Goal: Information Seeking & Learning: Learn about a topic

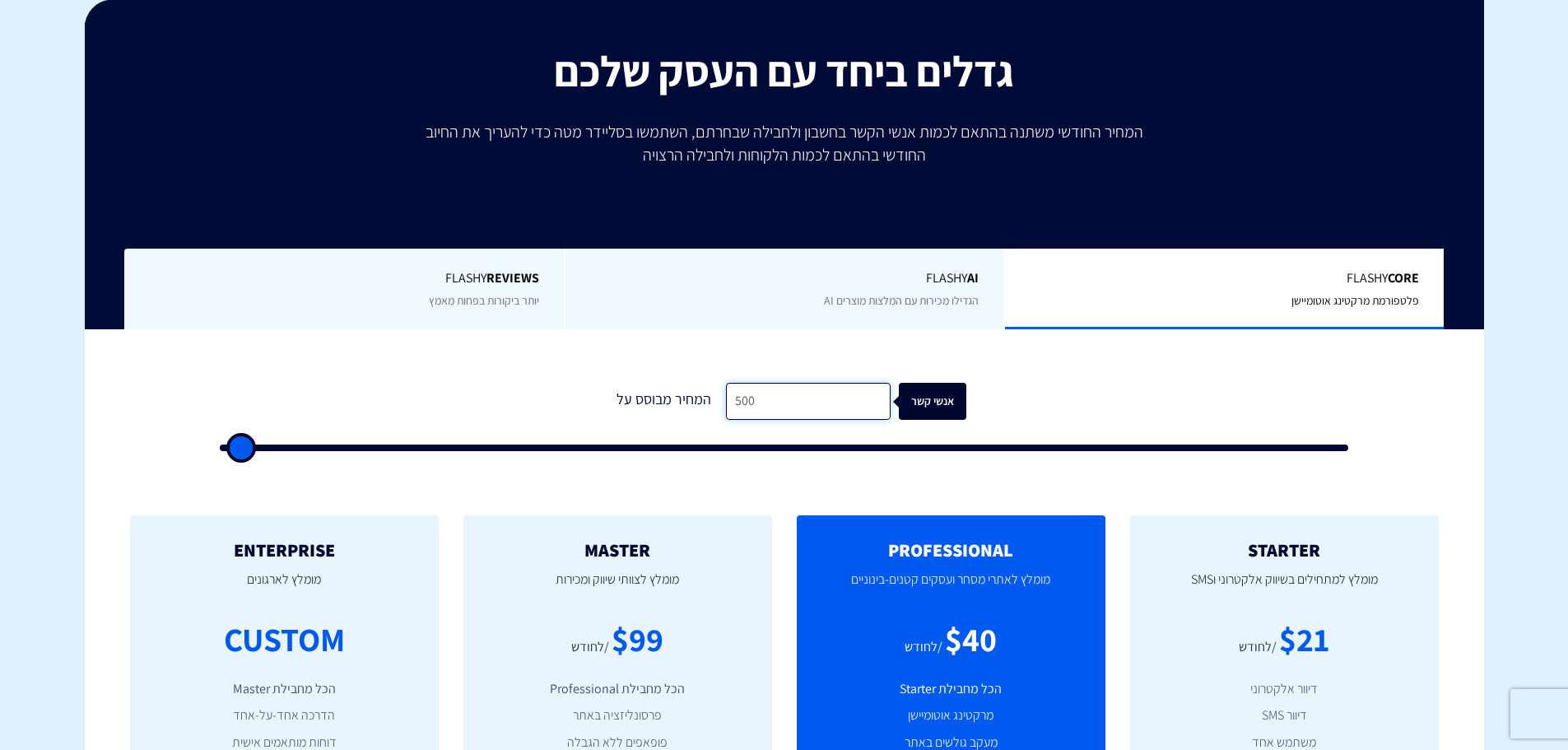
click at [832, 396] on input "500" at bounding box center [808, 401] width 165 height 37
type input "50"
type input "500"
type input "5"
type input "500"
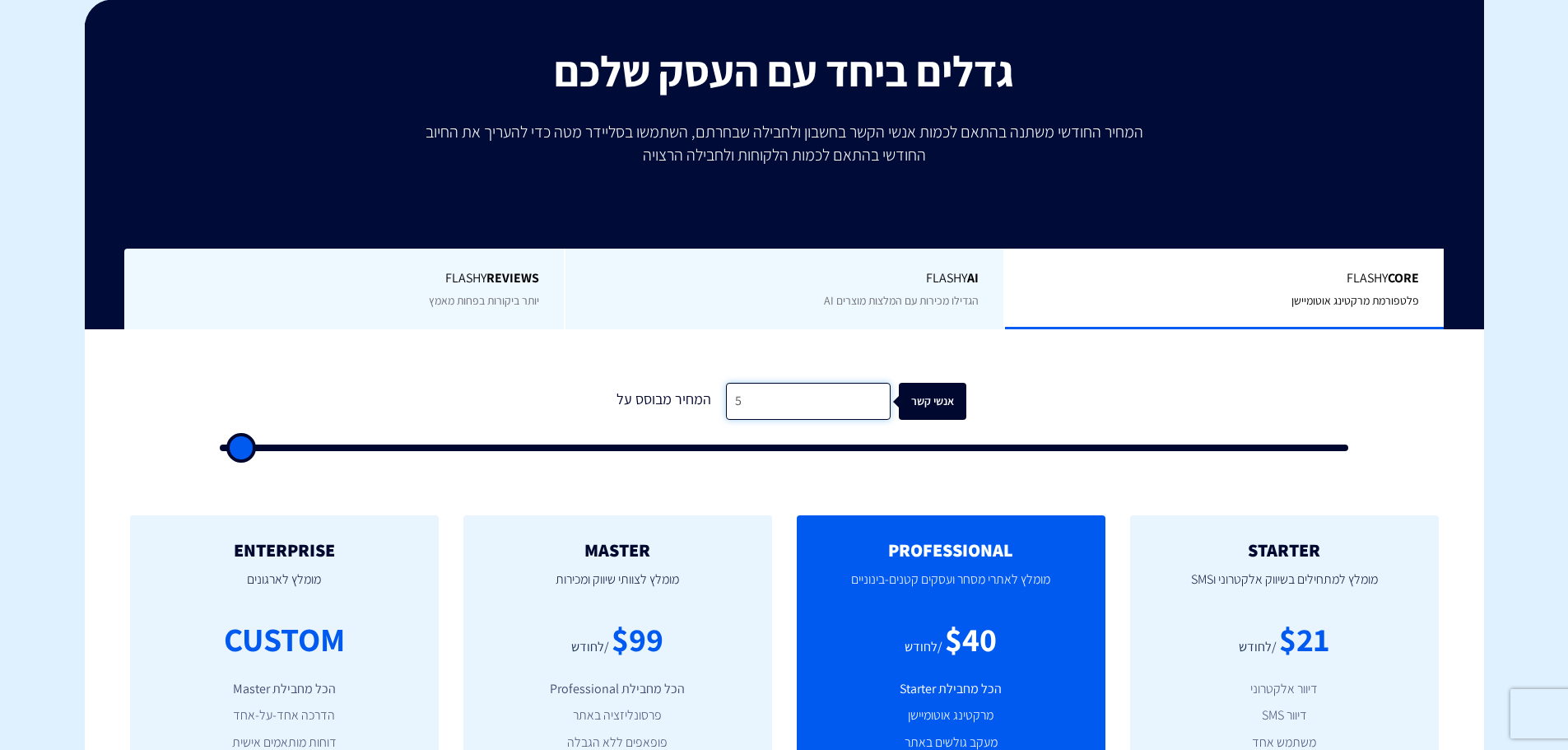
type input "500"
type input "1"
type input "500"
type input "10"
type input "500"
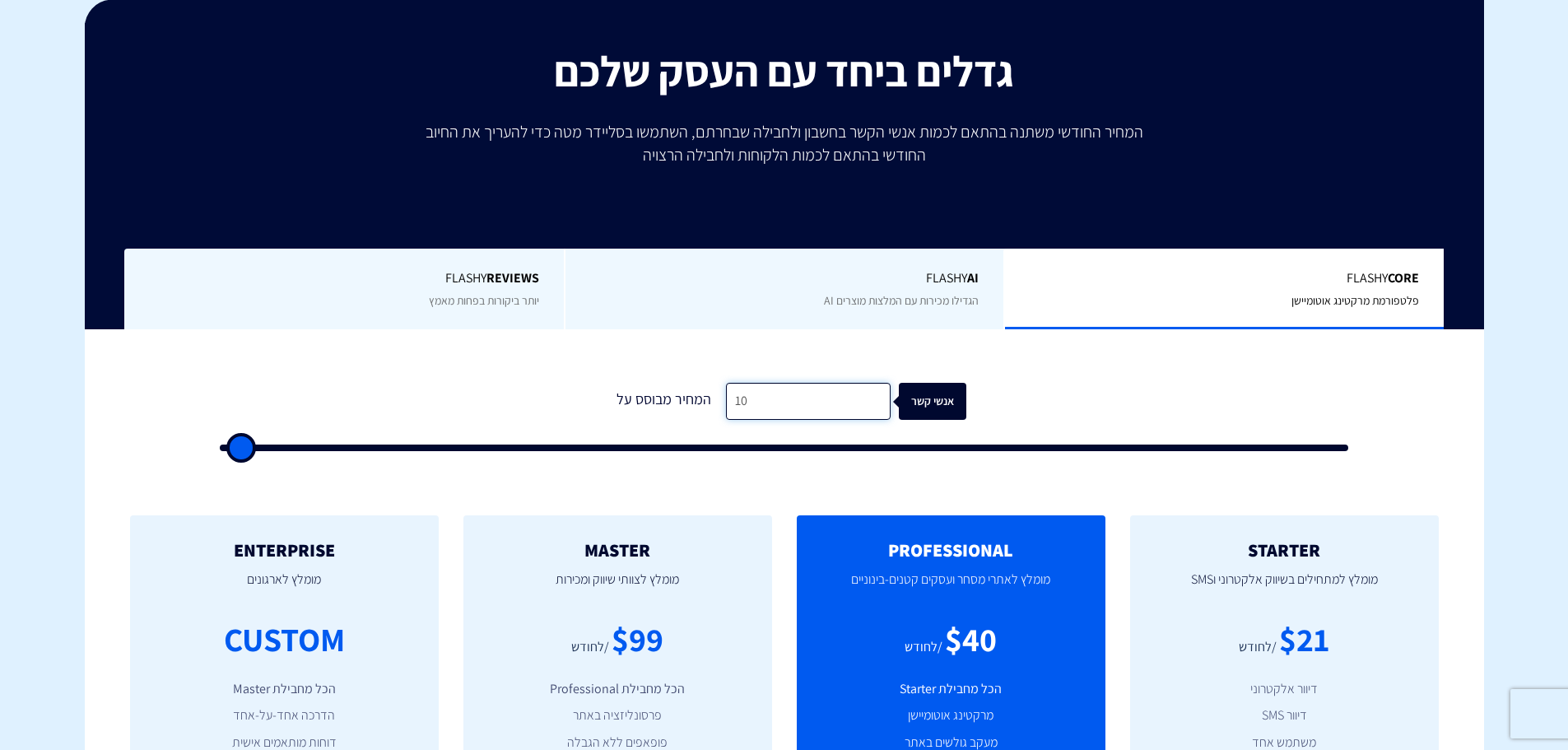
type input "100"
type input "500"
type input "1,000"
type input "1000"
type input "10,000"
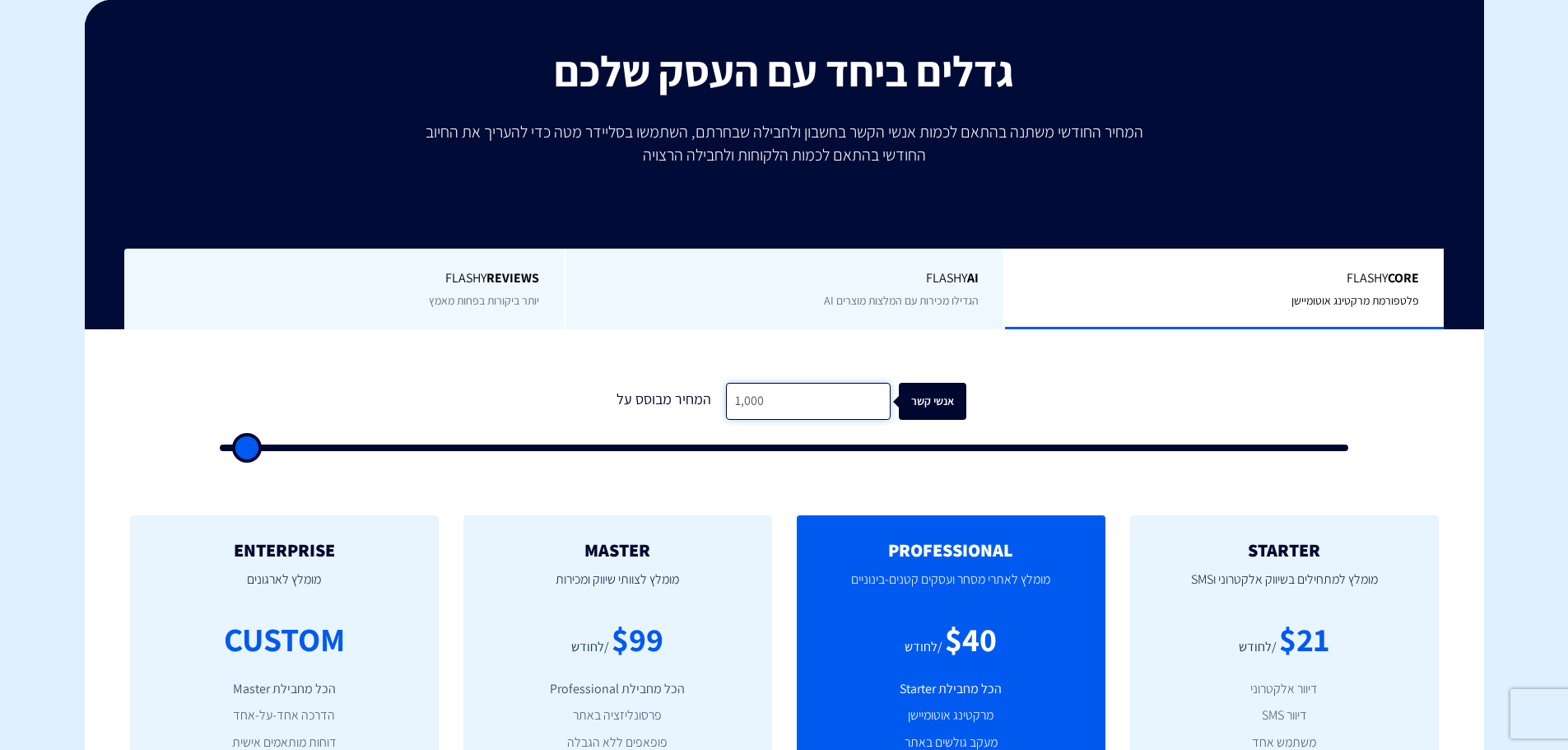
type input "10000"
type input "100,000"
type input "100000"
click at [937, 403] on div "אנשי קשר" at bounding box center [958, 401] width 68 height 37
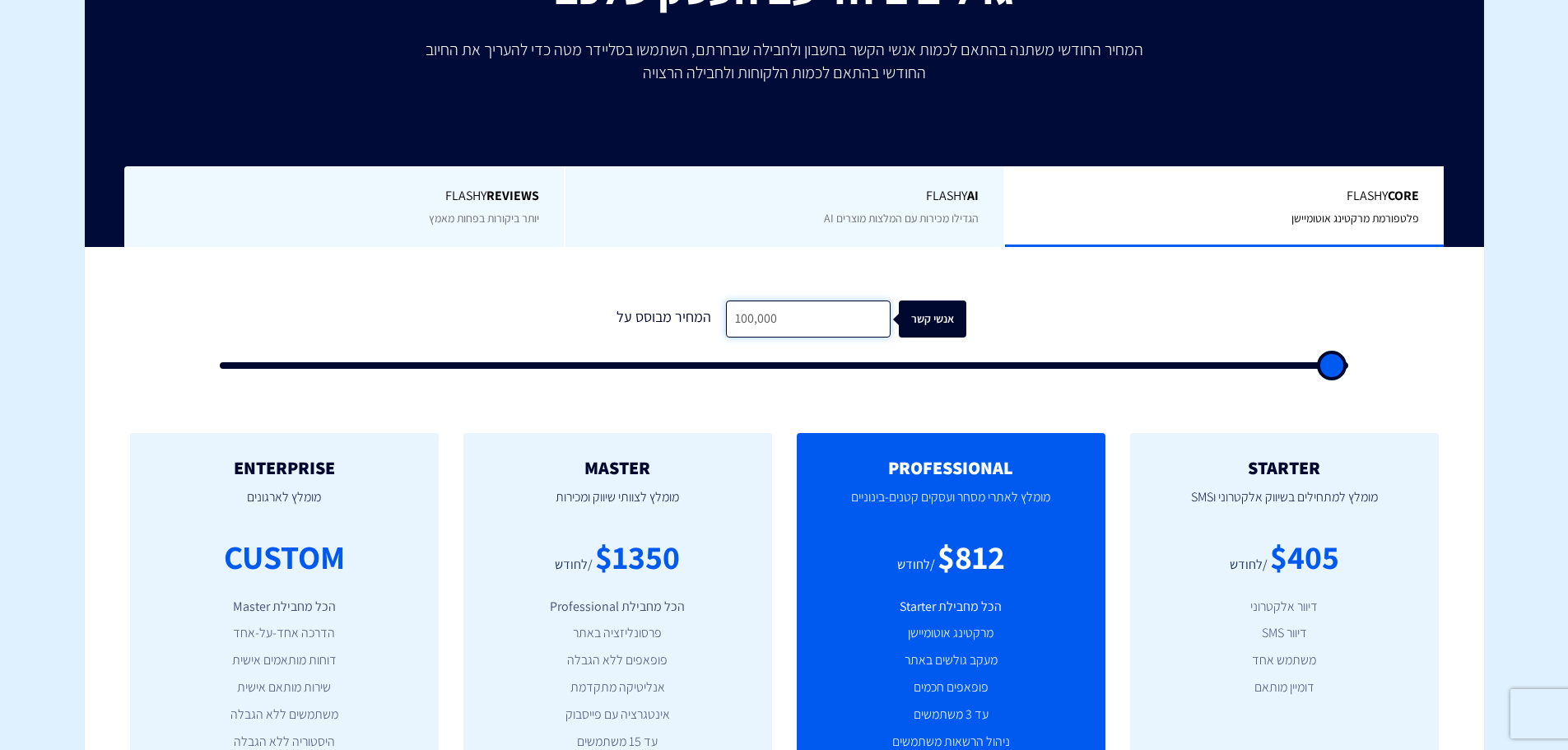
click at [795, 313] on input "100,000" at bounding box center [808, 318] width 165 height 37
type input "10,000"
type input "10000"
type input "1,000"
type input "1000"
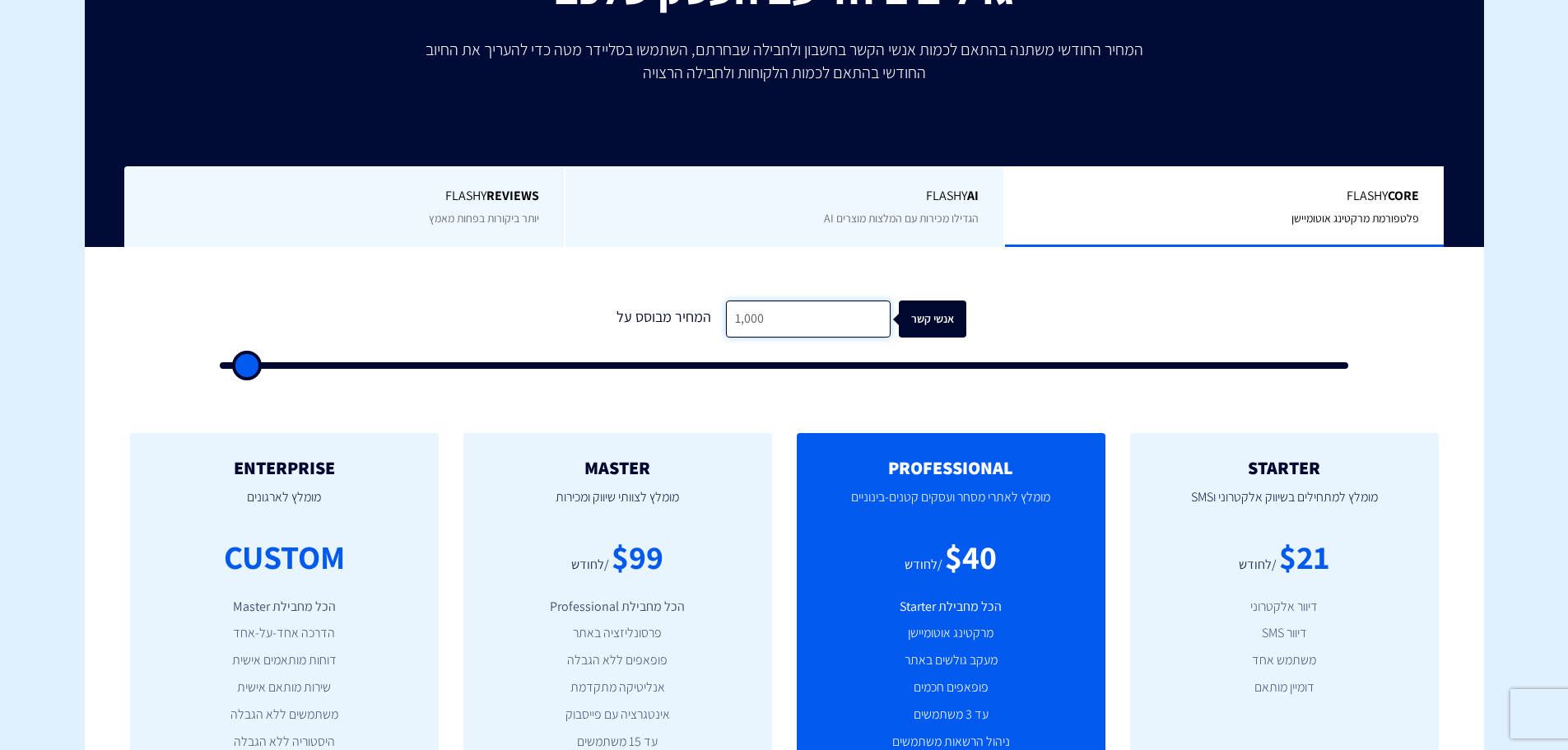
type input "100"
type input "500"
type input "10"
type input "500"
type input "1"
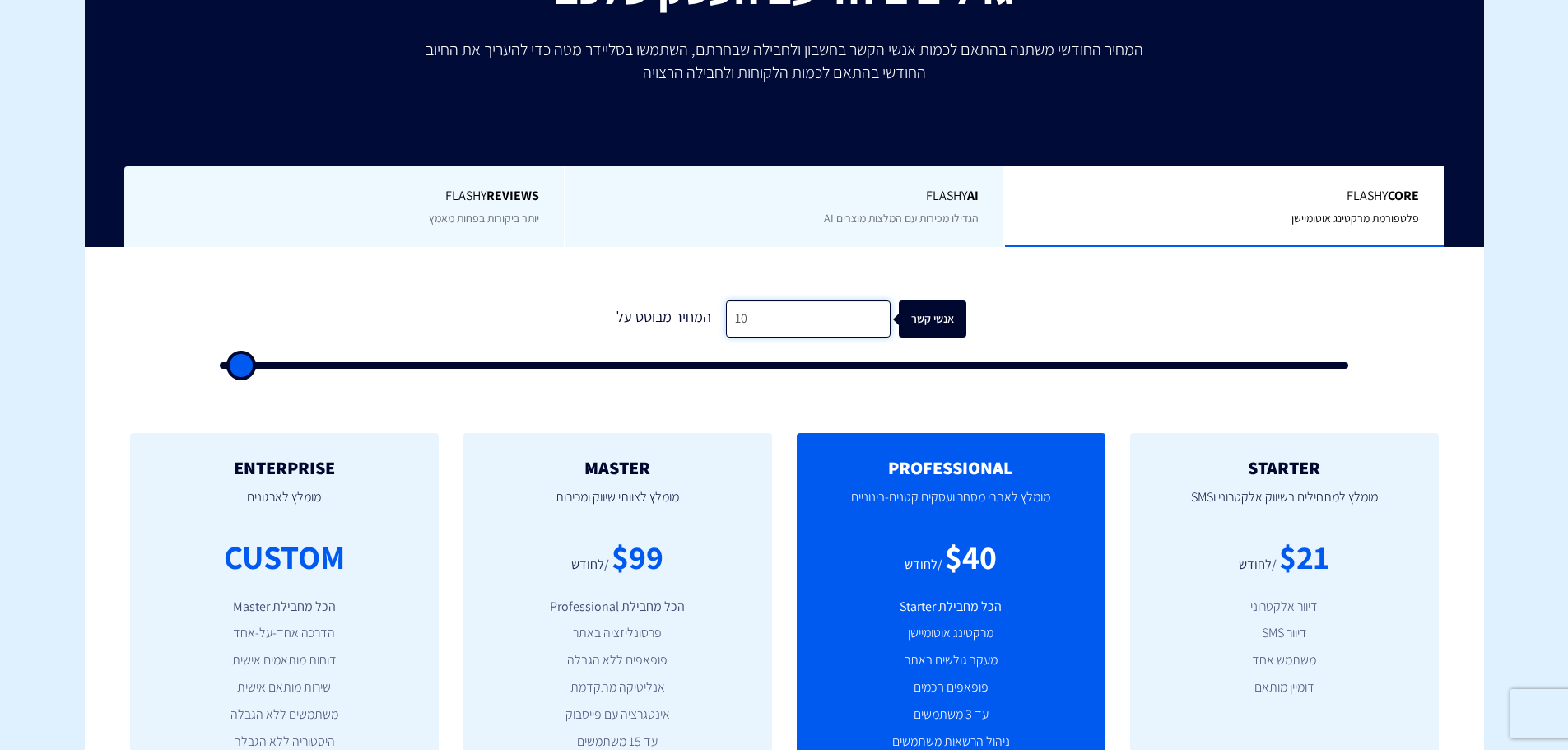
type input "500"
type input "1"
type input "500"
type input "15"
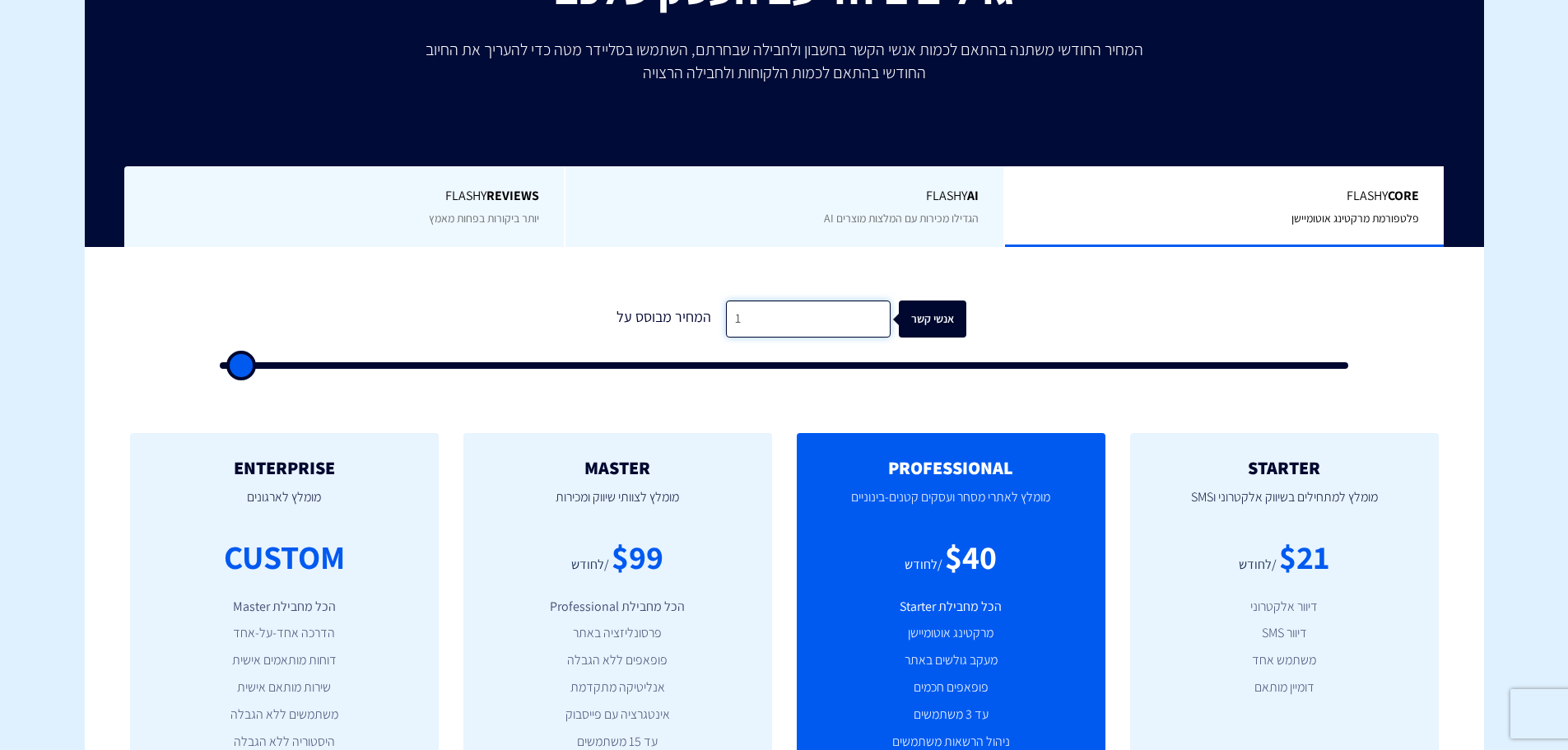
type input "500"
type input "150"
type input "500"
type input "1,500"
type input "1500"
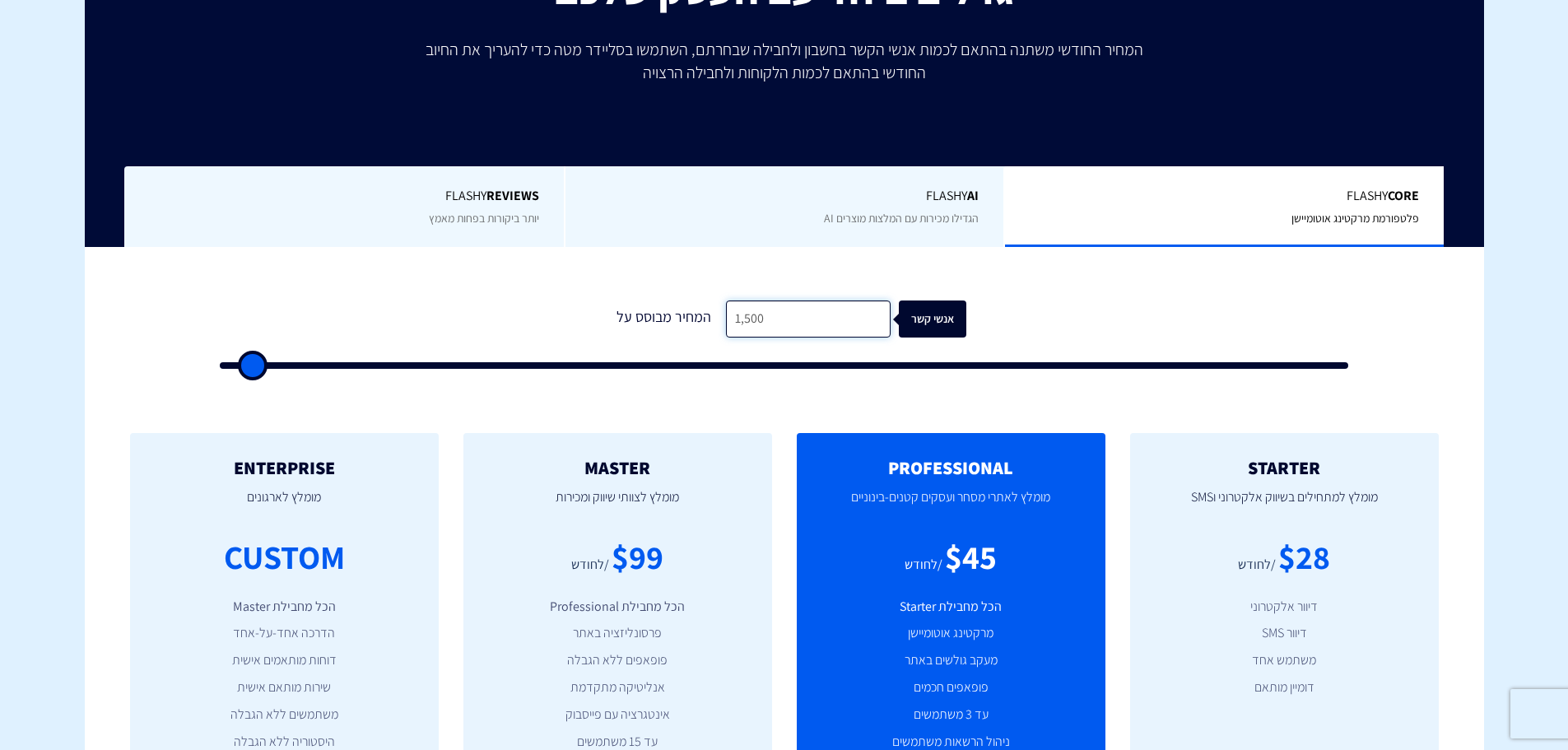
type input "15,000"
type input "15000"
type input "150,000"
type input "100000"
type input "150,000"
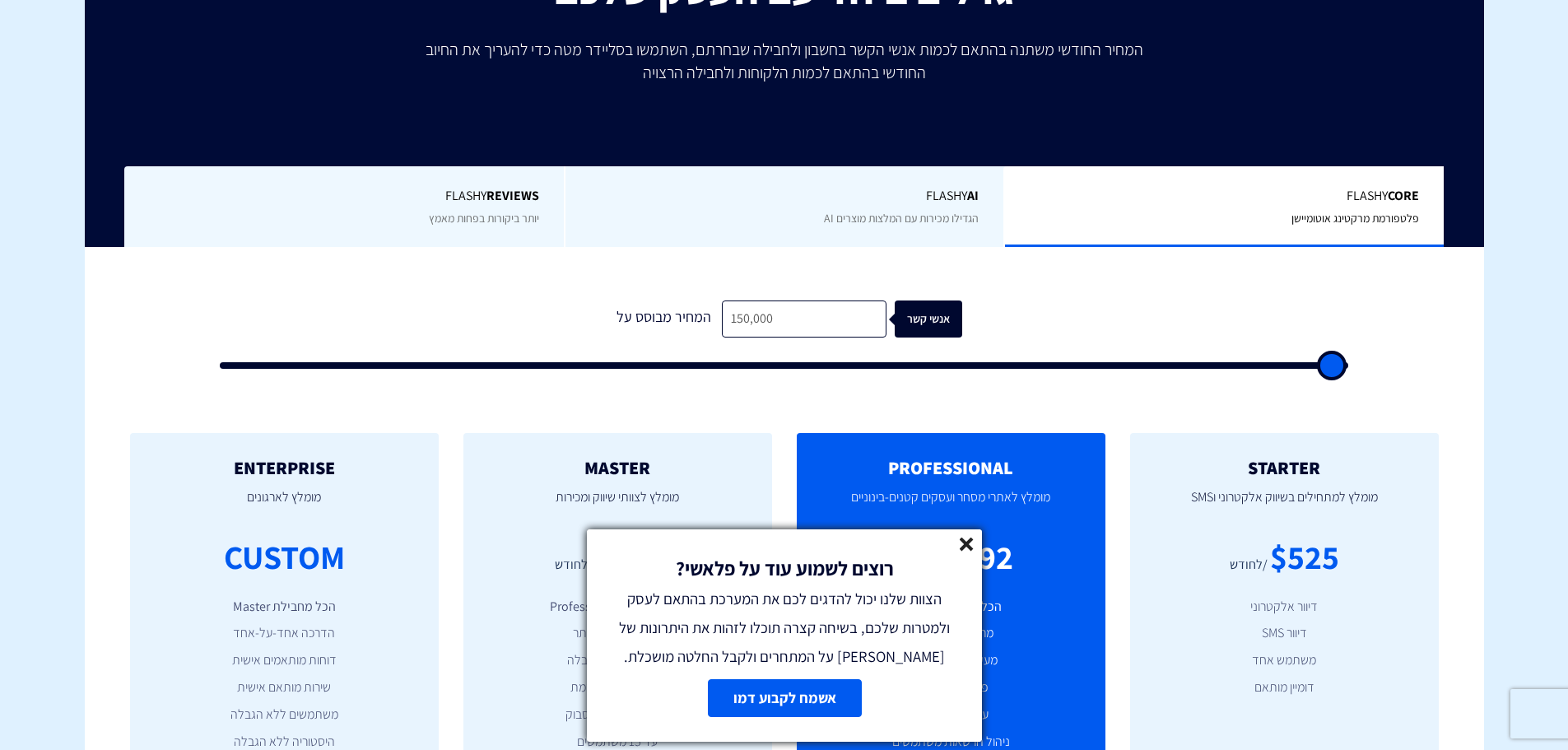
click at [966, 548] on icon at bounding box center [967, 544] width 14 height 14
